Goal: Task Accomplishment & Management: Manage account settings

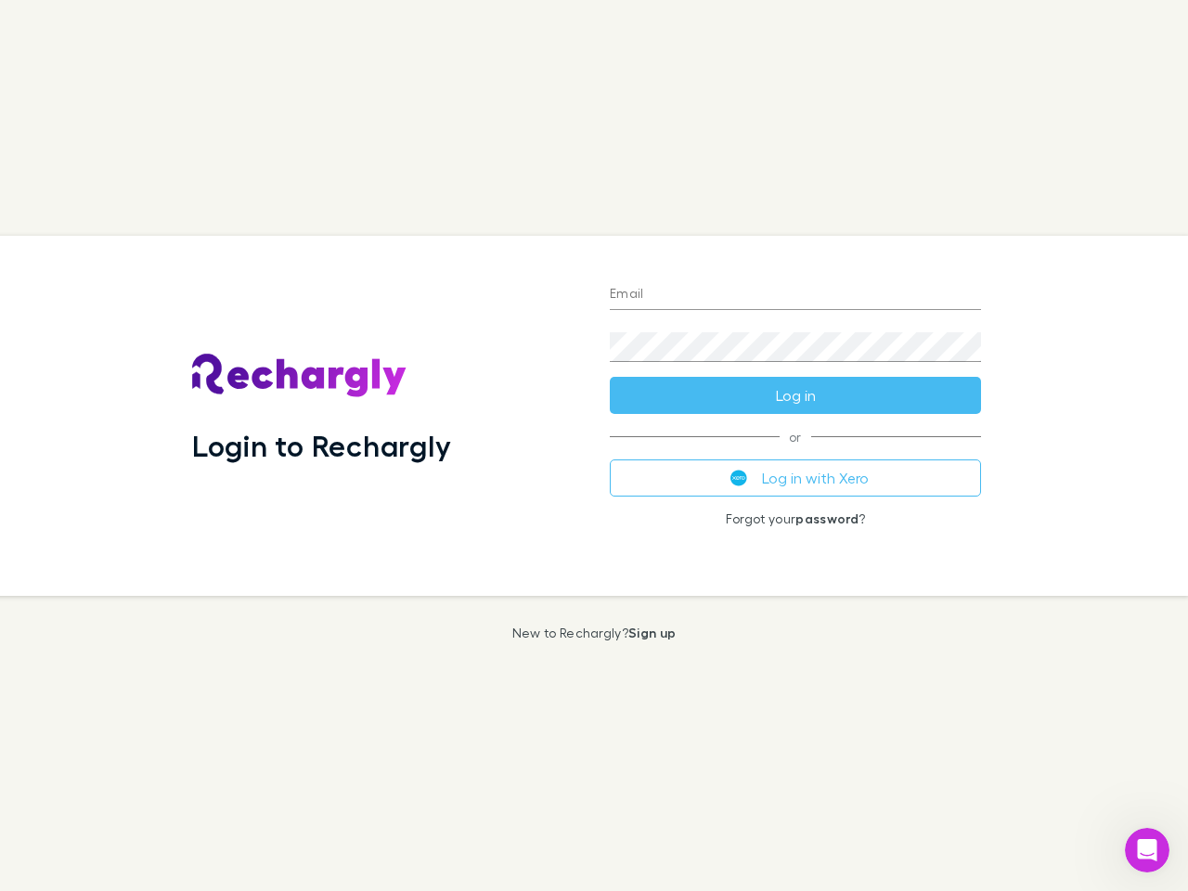
click at [594, 445] on div "Login to Rechargly" at bounding box center [386, 416] width 418 height 360
click at [795, 295] on input "Email" at bounding box center [795, 295] width 371 height 30
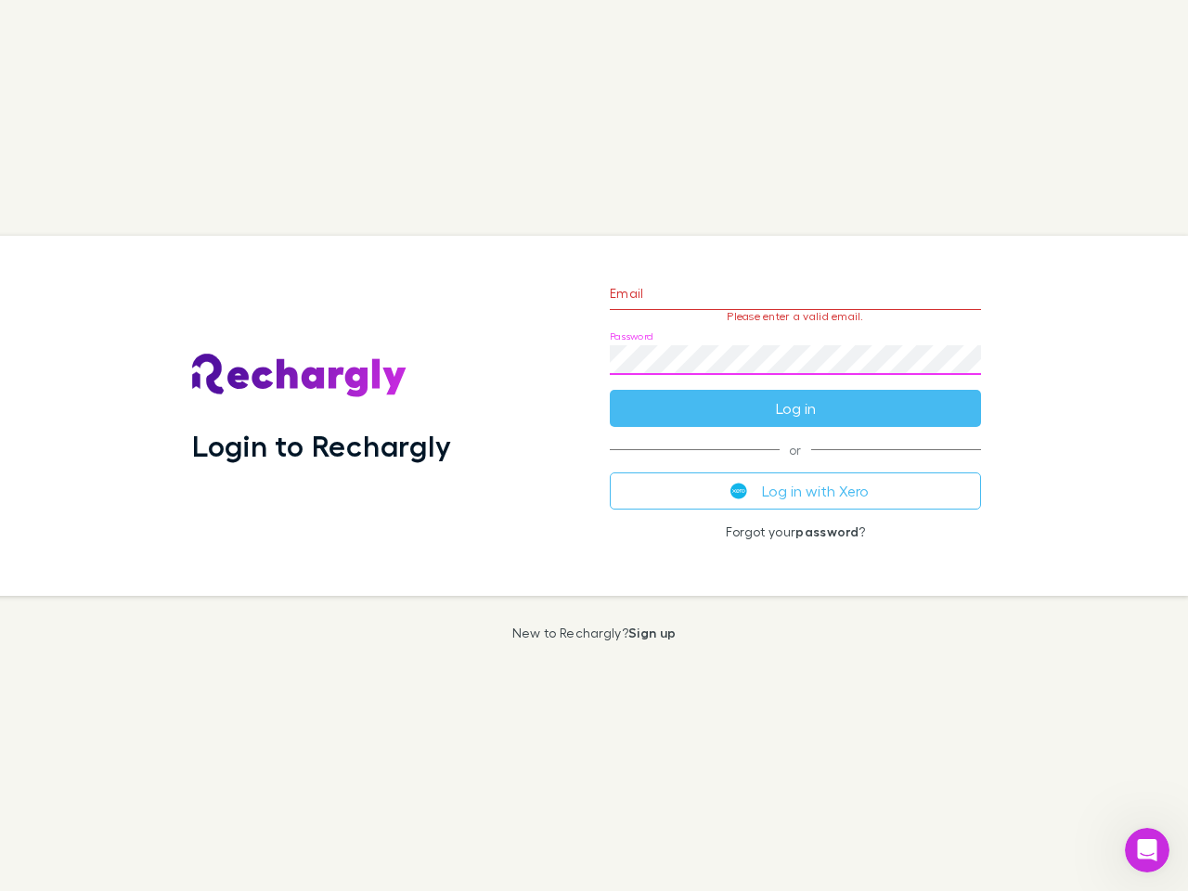
click at [795, 395] on form "Email Please enter a valid email. Password Log in" at bounding box center [795, 345] width 371 height 161
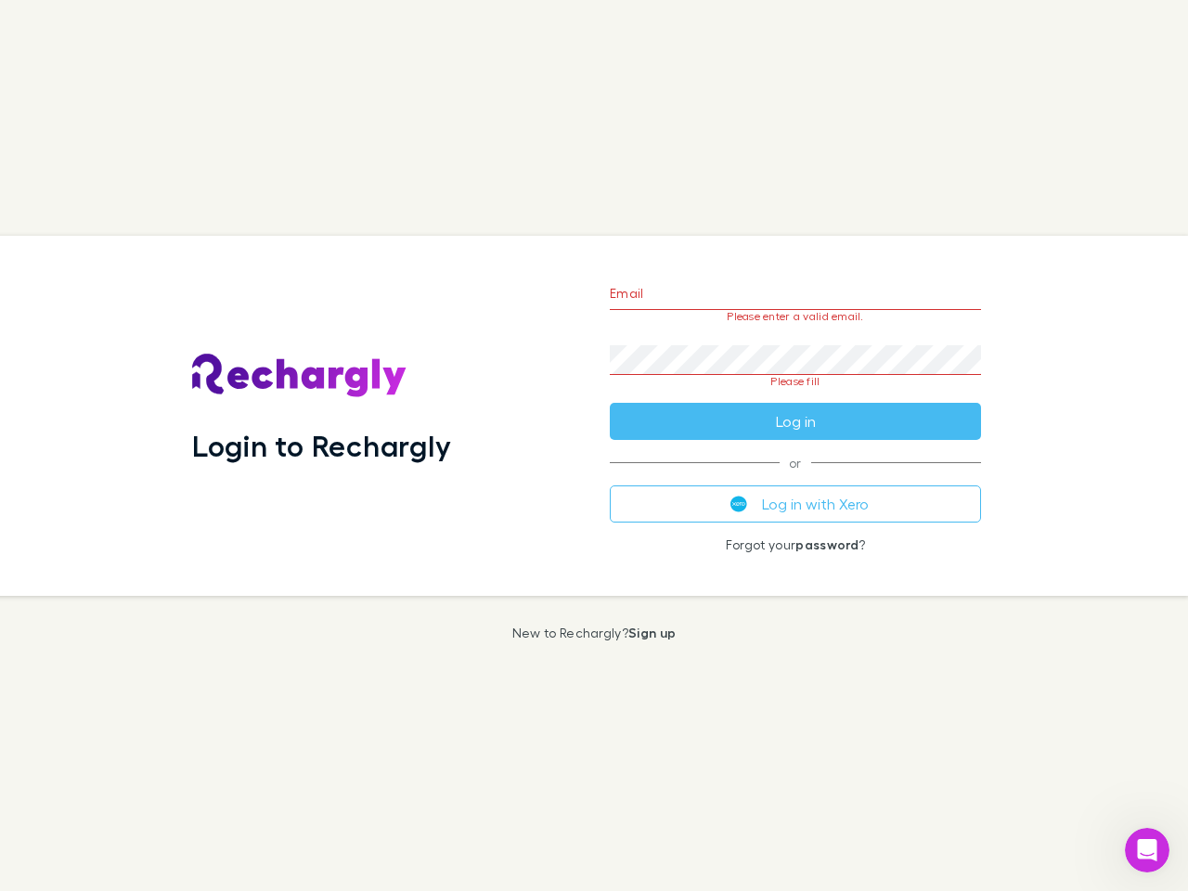
click at [795, 478] on div "Email Please enter a valid email. Password Please fill Log in or Log in with Xe…" at bounding box center [795, 416] width 401 height 360
